Goal: Task Accomplishment & Management: Use online tool/utility

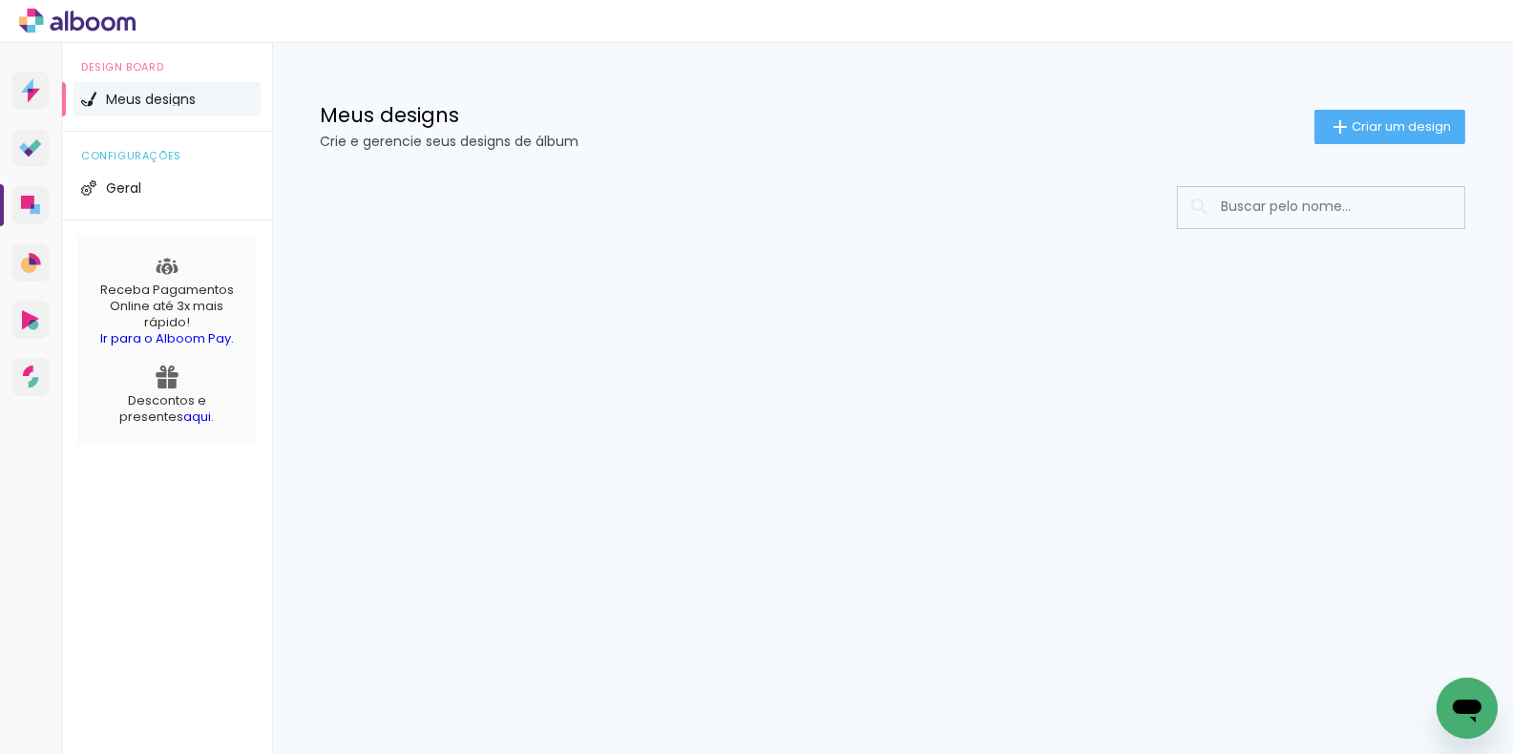
click at [1349, 201] on input at bounding box center [1347, 206] width 272 height 39
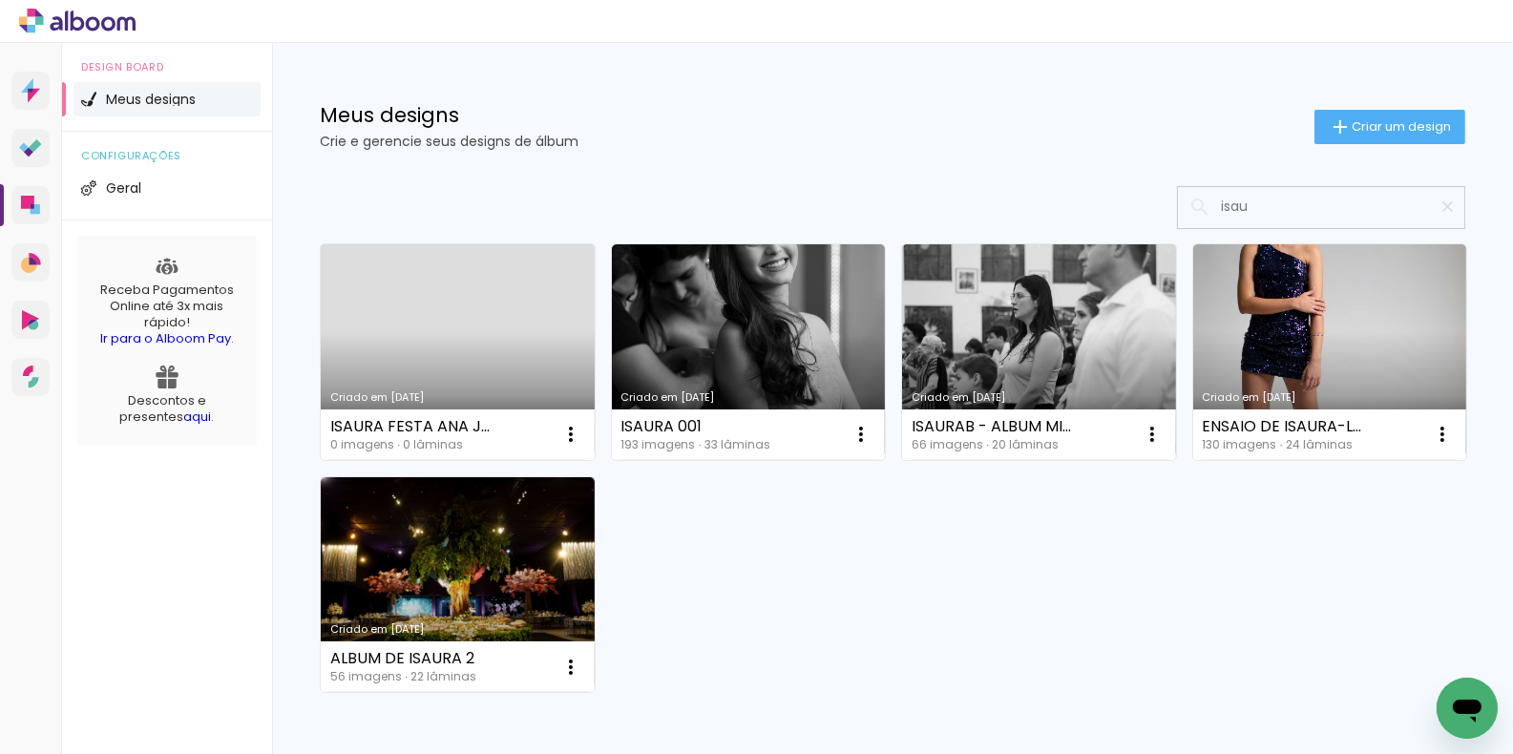
type input "isau"
type paper-input "isau"
click at [480, 299] on link "Criado em [DATE]" at bounding box center [458, 352] width 274 height 216
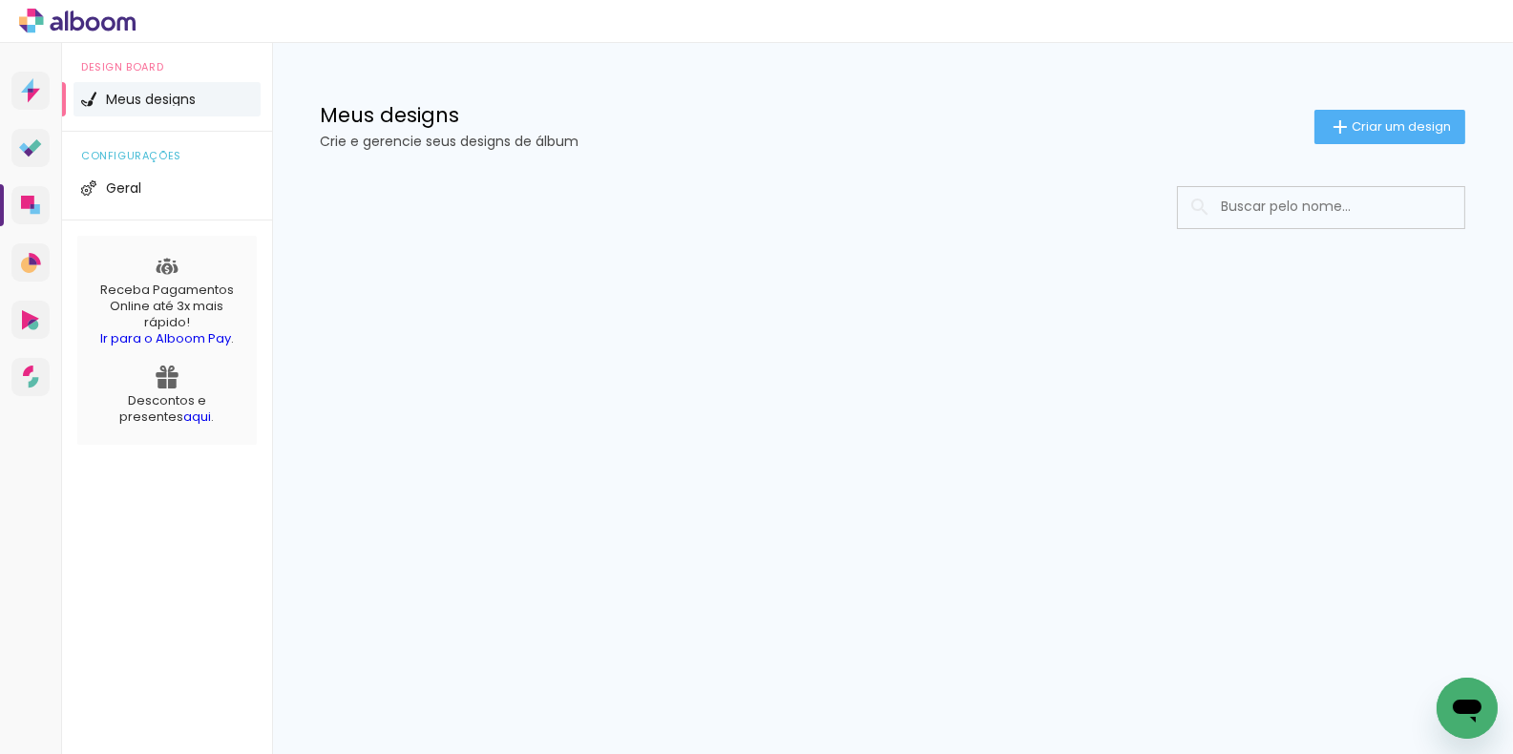
click at [1270, 204] on input at bounding box center [1347, 206] width 272 height 39
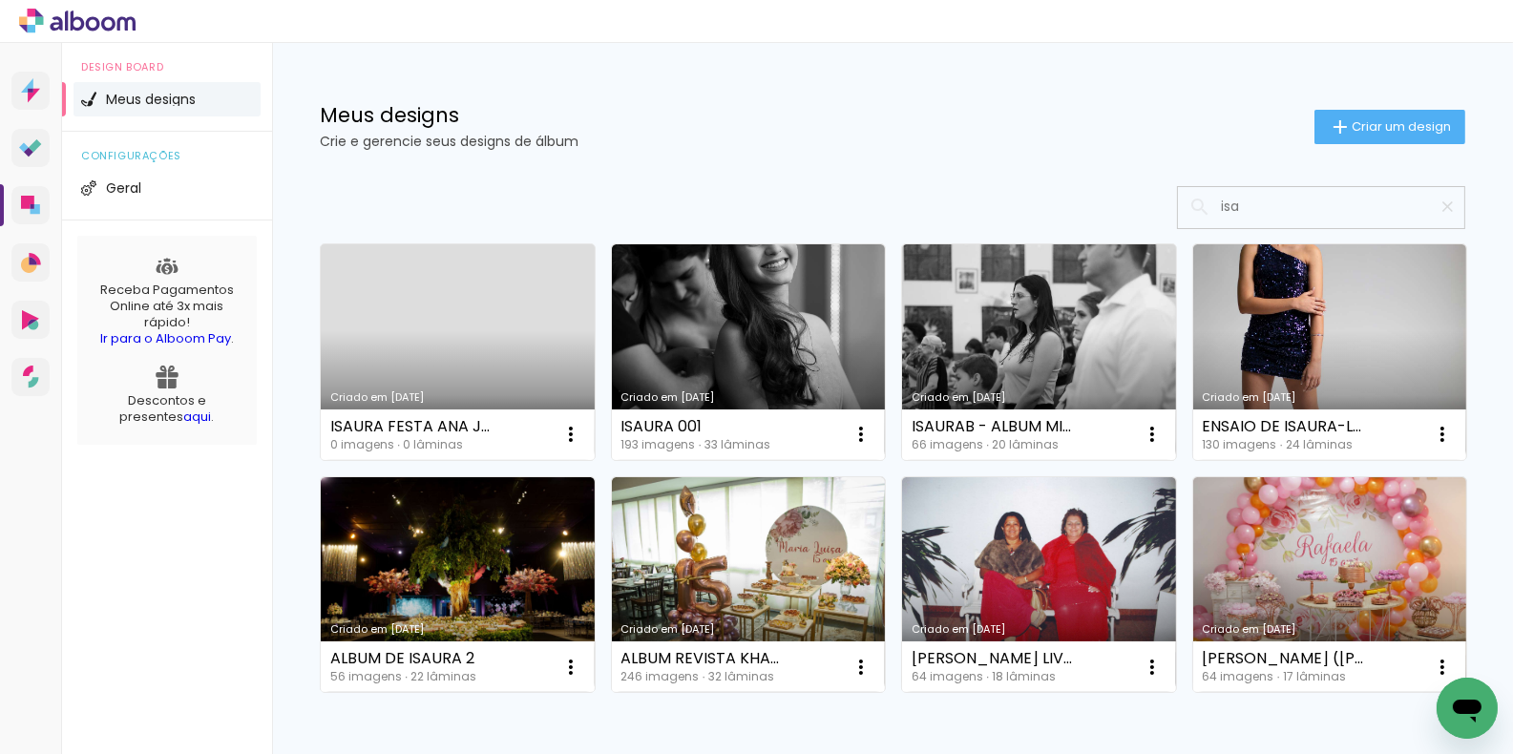
type input "isau"
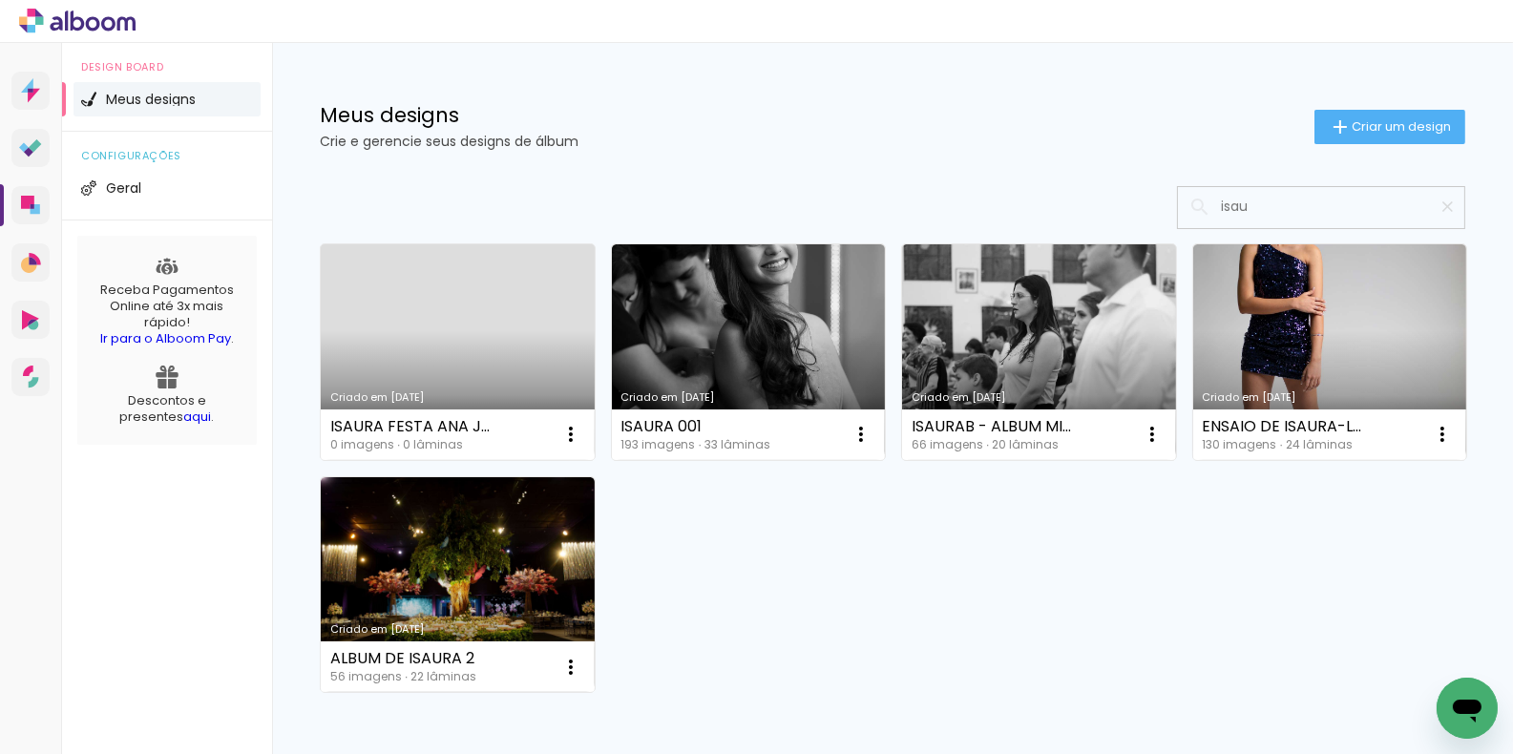
click at [727, 331] on link "Criado em [DATE]" at bounding box center [749, 352] width 274 height 216
